Goal: Check status

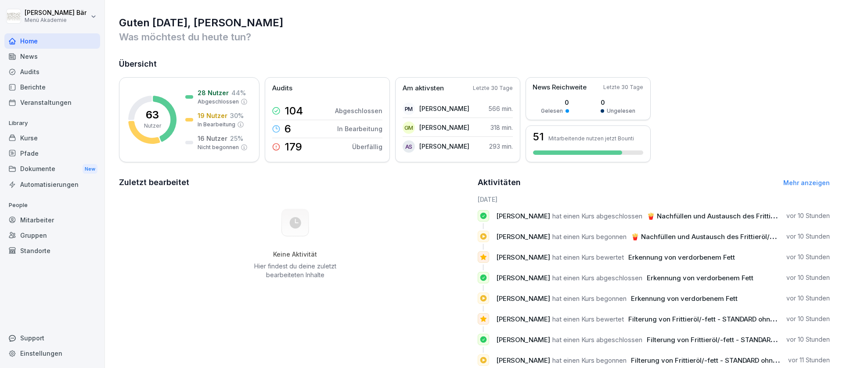
click at [57, 90] on div "Berichte" at bounding box center [52, 86] width 96 height 15
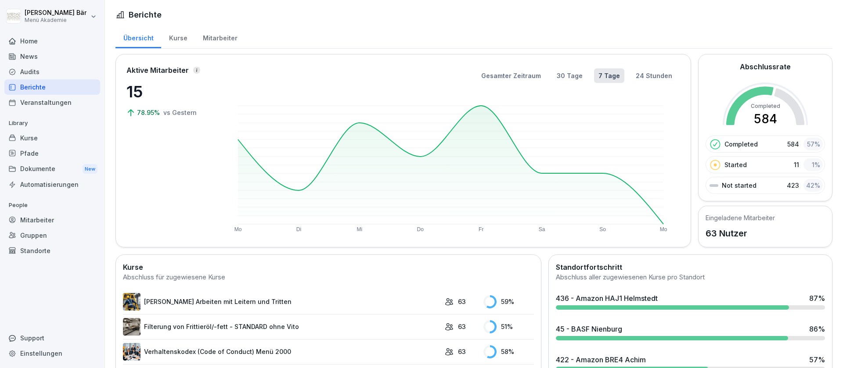
click at [209, 34] on div "Mitarbeiter" at bounding box center [220, 37] width 50 height 22
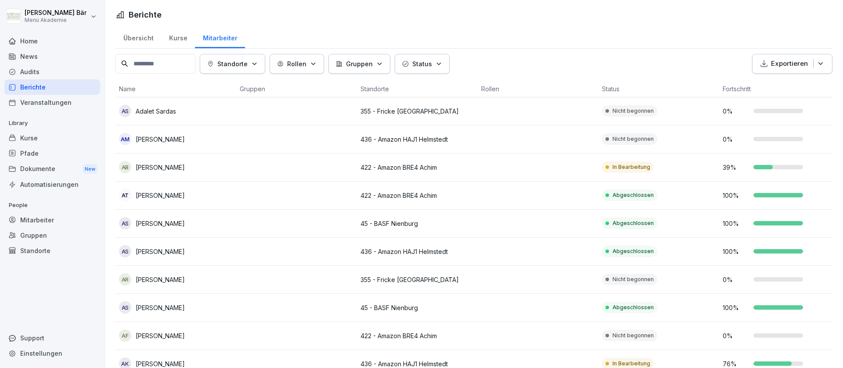
click at [255, 65] on div "Standorte" at bounding box center [232, 63] width 50 height 9
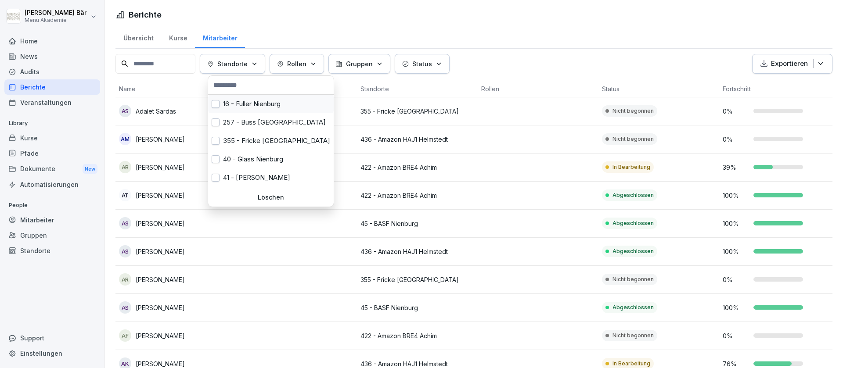
click at [266, 105] on div "16 - Fuller Nienburg" at bounding box center [271, 104] width 126 height 18
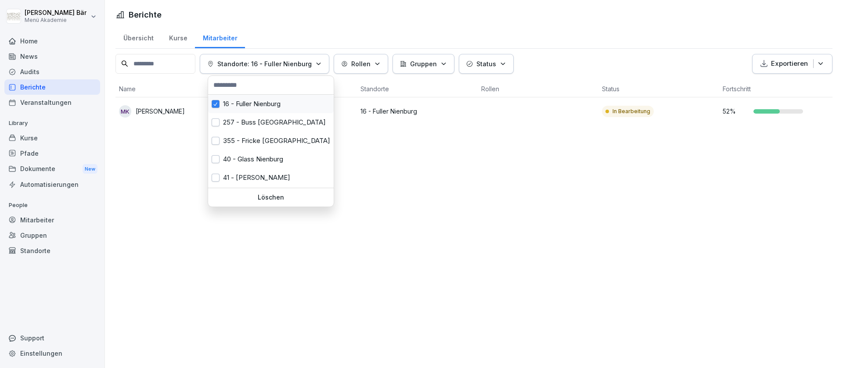
click at [266, 105] on div "16 - Fuller Nienburg" at bounding box center [271, 104] width 126 height 18
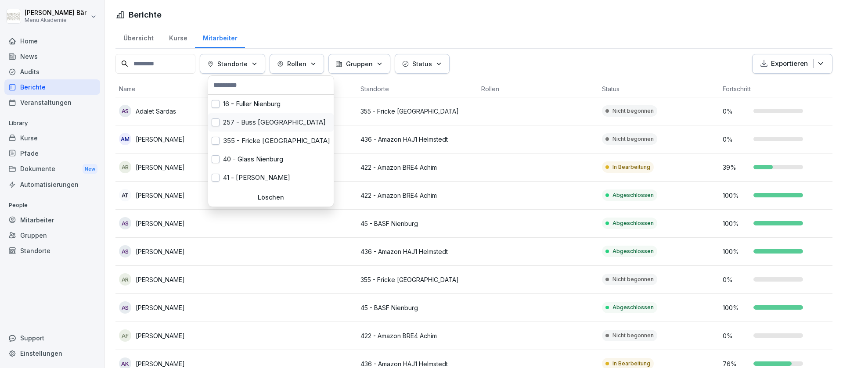
click at [265, 118] on div "257 - Buss [GEOGRAPHIC_DATA]" at bounding box center [271, 122] width 126 height 18
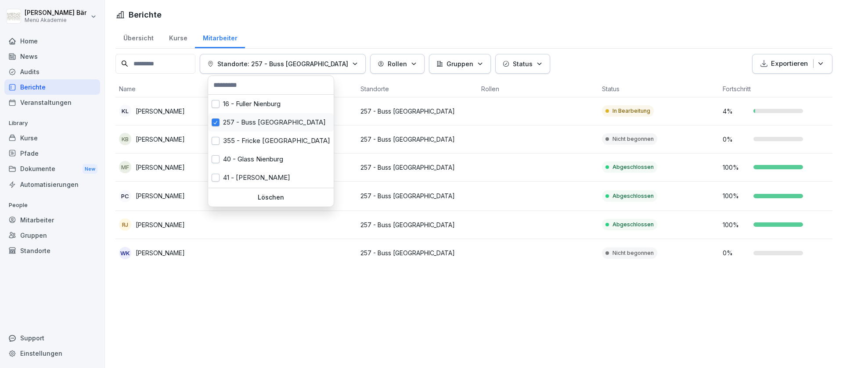
click at [265, 115] on div "257 - Buss [GEOGRAPHIC_DATA]" at bounding box center [271, 122] width 126 height 18
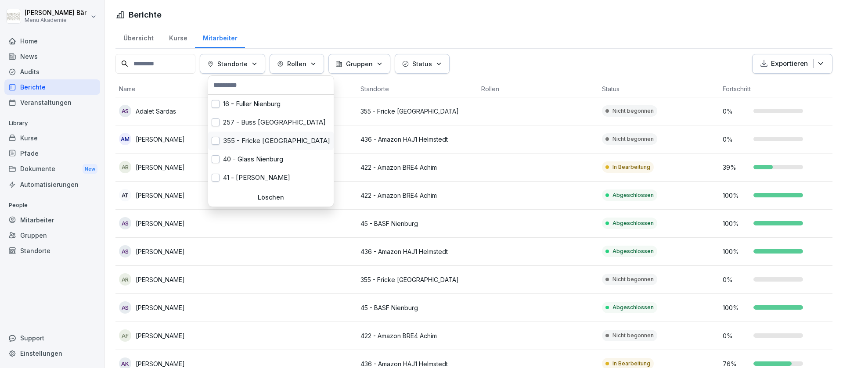
click at [259, 144] on div "355 - Fricke [GEOGRAPHIC_DATA]" at bounding box center [271, 141] width 126 height 18
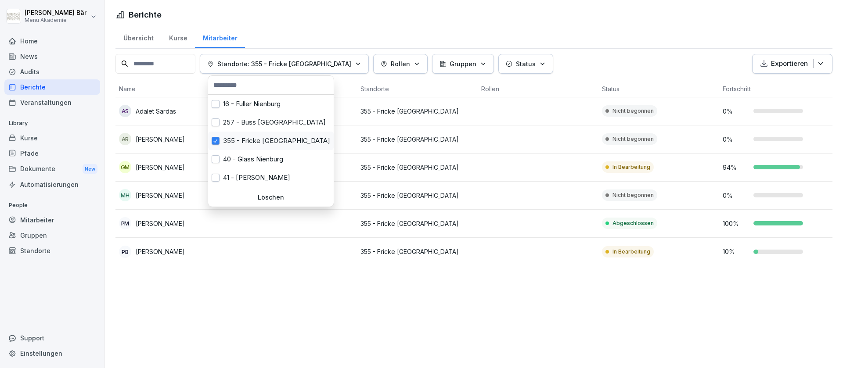
click at [263, 148] on div "355 - Fricke [GEOGRAPHIC_DATA]" at bounding box center [271, 141] width 126 height 18
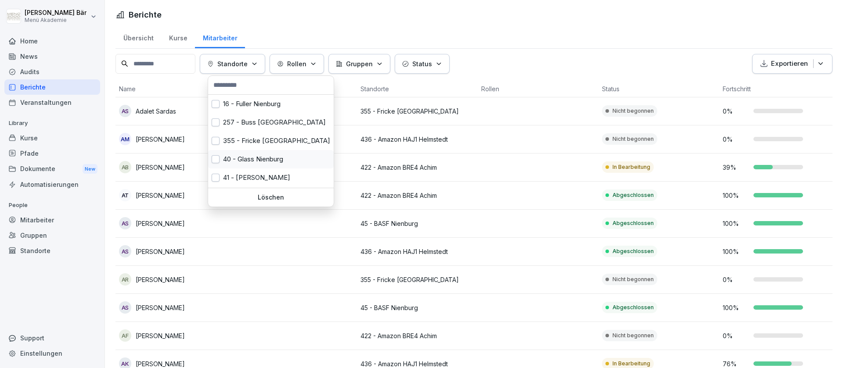
click at [259, 154] on div "40 - Glass Nienburg" at bounding box center [271, 159] width 126 height 18
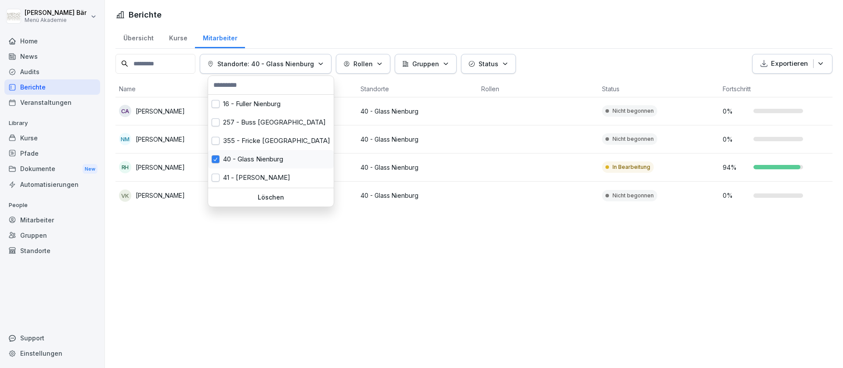
click at [263, 159] on div "40 - Glass Nienburg" at bounding box center [271, 159] width 126 height 18
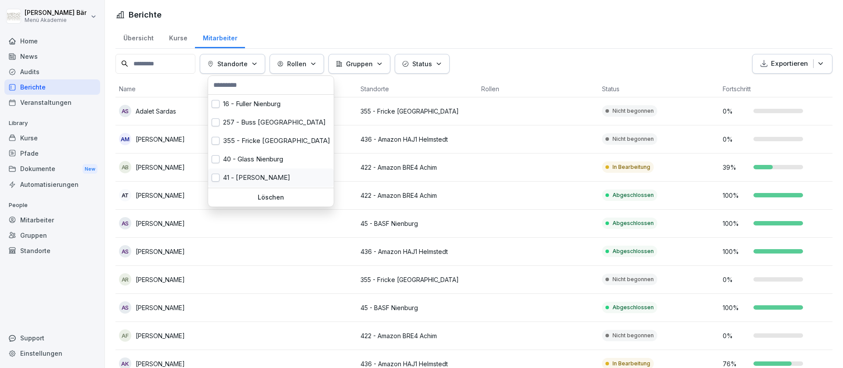
click at [258, 175] on div "41 - [PERSON_NAME]" at bounding box center [271, 178] width 126 height 18
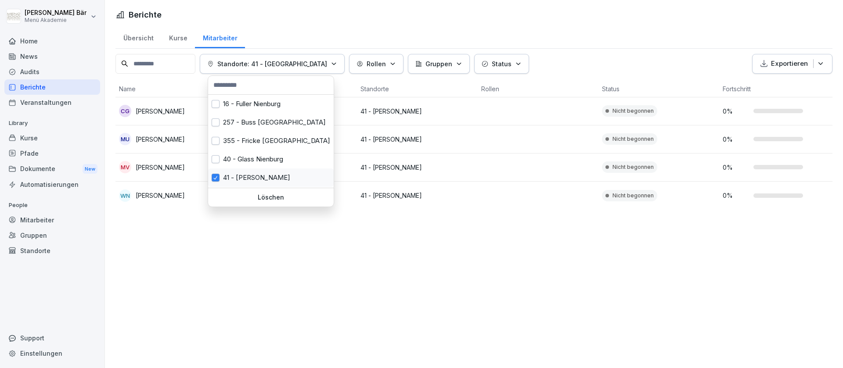
click at [258, 175] on div "41 - [PERSON_NAME]" at bounding box center [271, 178] width 126 height 18
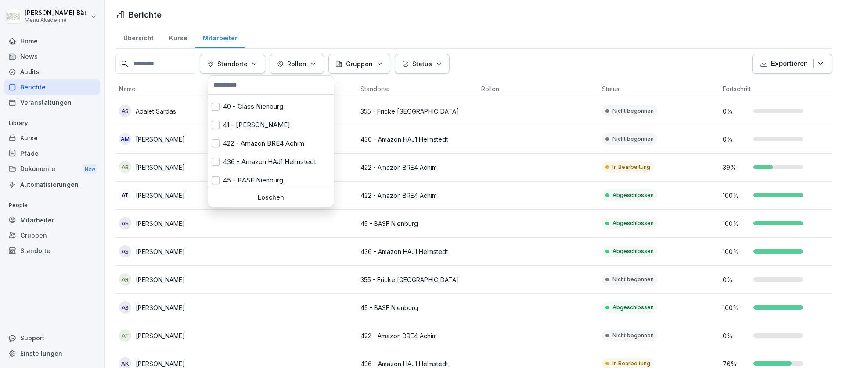
scroll to position [55, 0]
click at [272, 126] on div "41 - [PERSON_NAME]" at bounding box center [271, 123] width 126 height 18
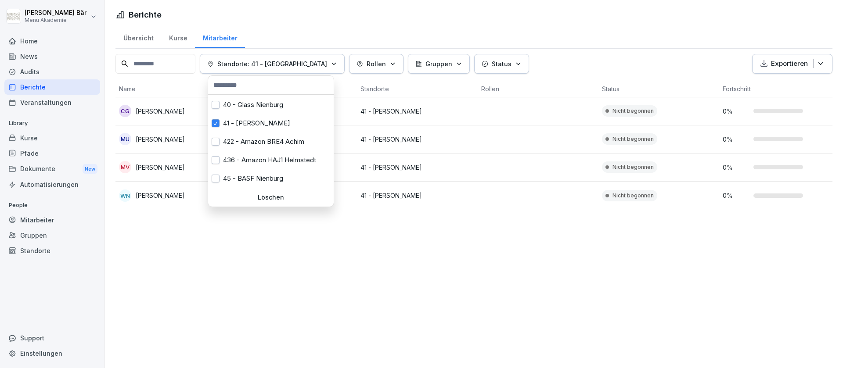
click at [483, 57] on button "Status" at bounding box center [501, 64] width 55 height 20
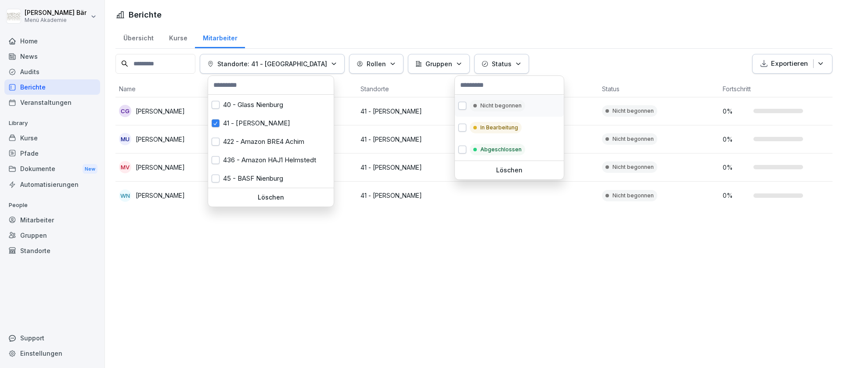
click at [514, 108] on p "Nicht begonnen" at bounding box center [500, 106] width 41 height 8
click at [277, 121] on html "[PERSON_NAME] Menü Akademie Home News Audits Berichte Veranstaltungen Library K…" at bounding box center [421, 184] width 843 height 368
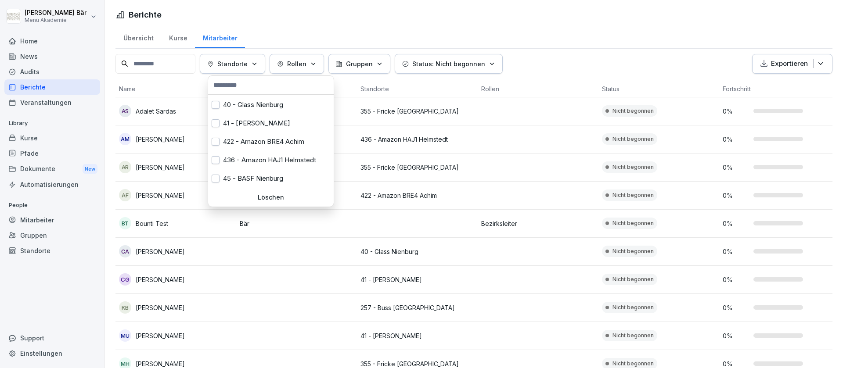
click at [546, 43] on html "[PERSON_NAME] Menü Akademie Home News Audits Berichte Veranstaltungen Library K…" at bounding box center [421, 184] width 843 height 368
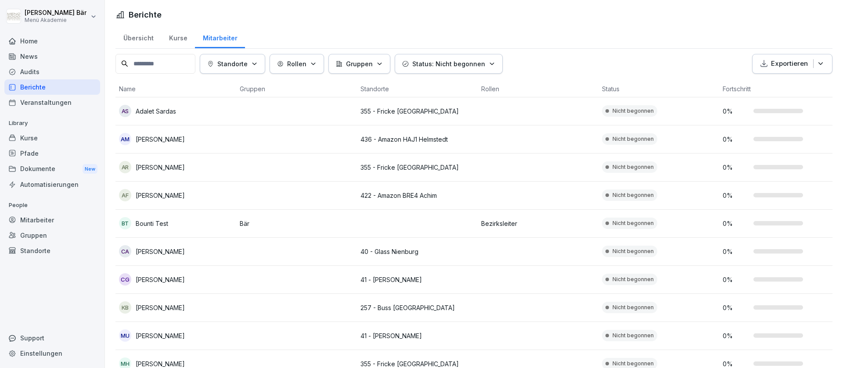
click at [453, 52] on div "Übersicht Kurse Mitarbeiter Standorte Rollen Gruppen Status: Nicht begonnen Exp…" at bounding box center [474, 290] width 738 height 528
click at [453, 55] on button "Status: Nicht begonnen" at bounding box center [449, 64] width 108 height 20
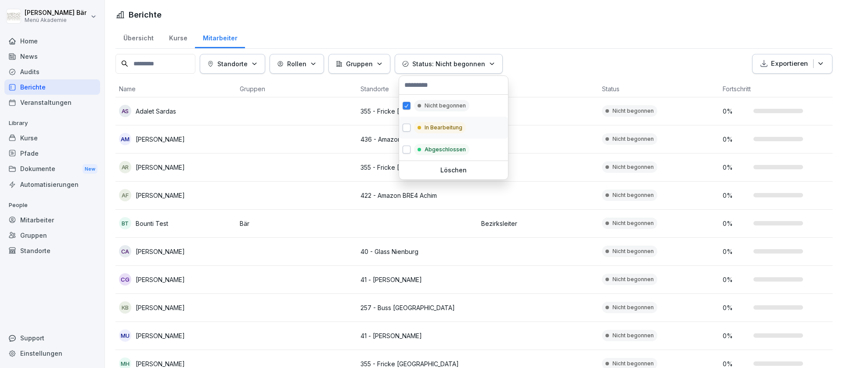
click at [446, 129] on p "In Bearbeitung" at bounding box center [443, 128] width 38 height 8
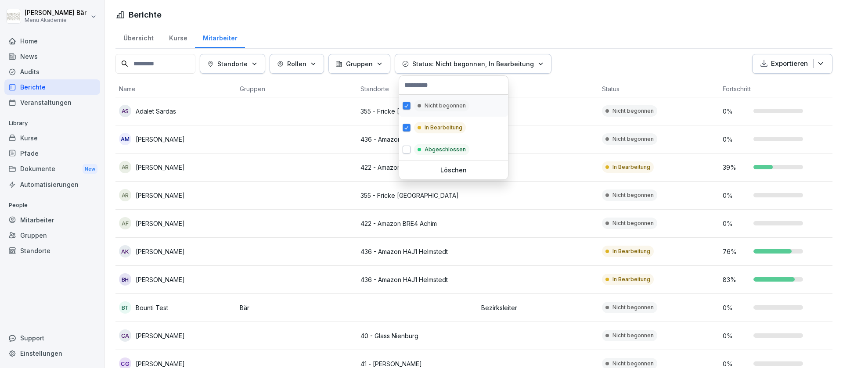
click at [446, 101] on div "Nicht begonnen" at bounding box center [441, 105] width 55 height 11
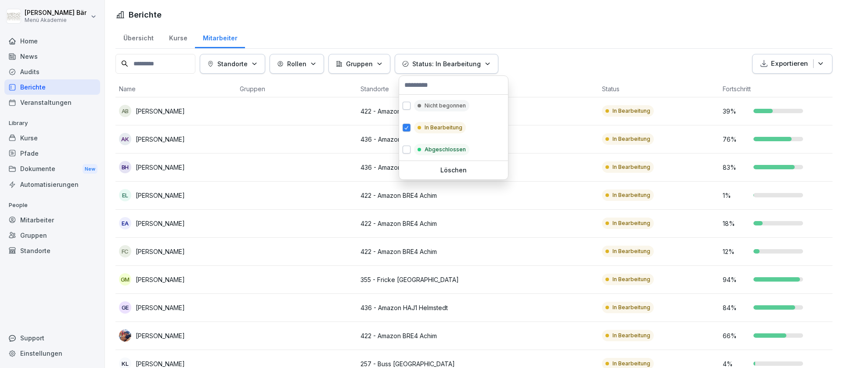
click at [626, 34] on html "[PERSON_NAME] Menü Akademie Home News Audits Berichte Veranstaltungen Library K…" at bounding box center [421, 184] width 843 height 368
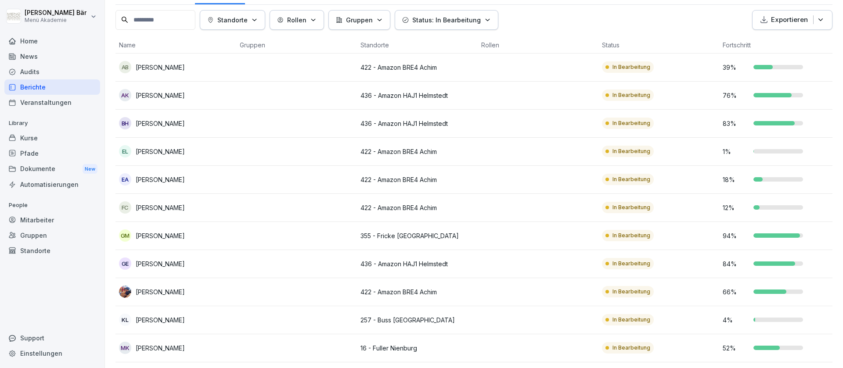
scroll to position [44, 0]
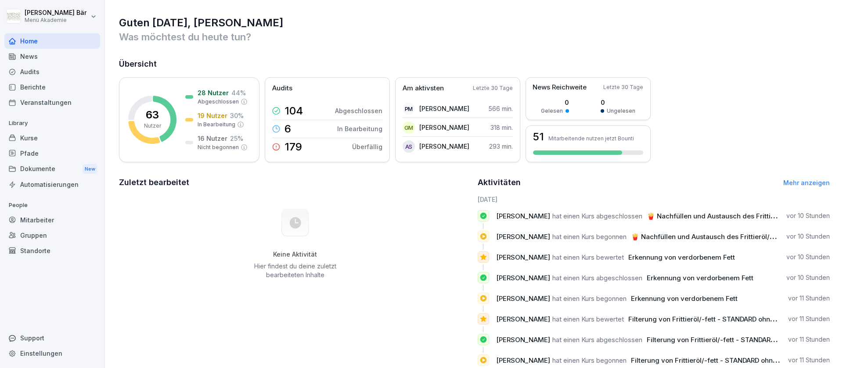
click at [76, 88] on div "Berichte" at bounding box center [52, 86] width 96 height 15
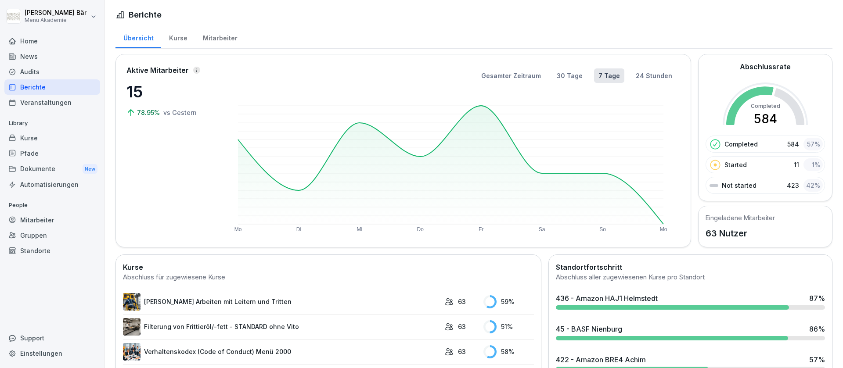
click at [226, 32] on div "Mitarbeiter" at bounding box center [220, 37] width 50 height 22
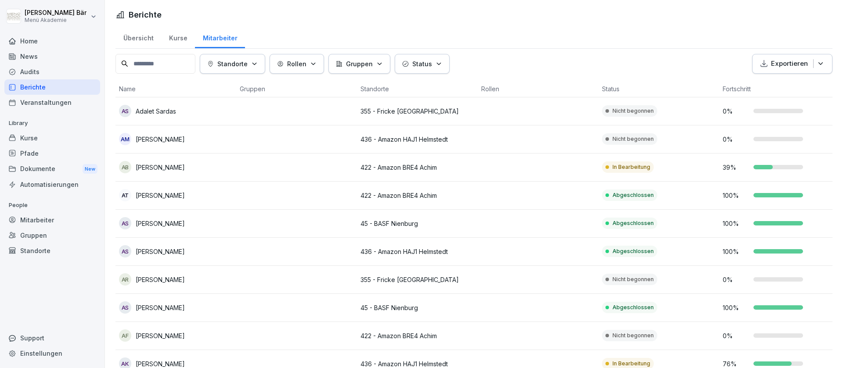
click at [247, 63] on p "Standorte" at bounding box center [232, 63] width 30 height 9
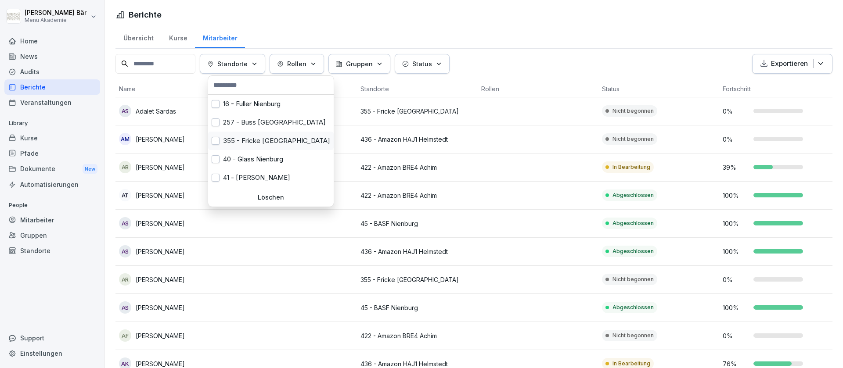
scroll to position [55, 0]
click at [291, 141] on div "422 - Amazon BRE4 Achim" at bounding box center [271, 142] width 126 height 18
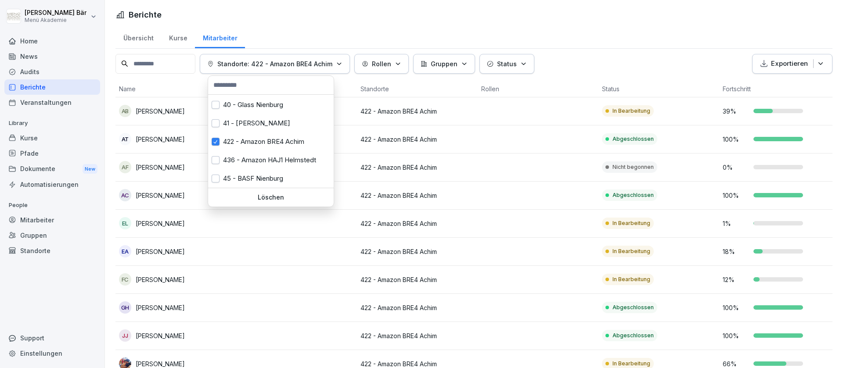
click at [518, 158] on html "Julius Bär Menü Akademie Home News Audits Berichte Veranstaltungen Library Kurs…" at bounding box center [421, 184] width 843 height 368
